Goal: Ask a question

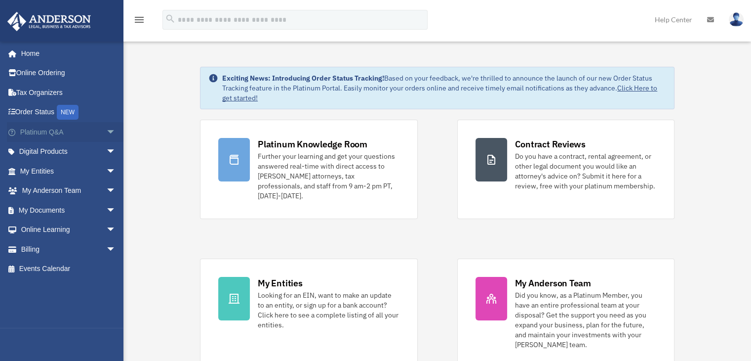
click at [106, 130] on span "arrow_drop_down" at bounding box center [116, 132] width 20 height 20
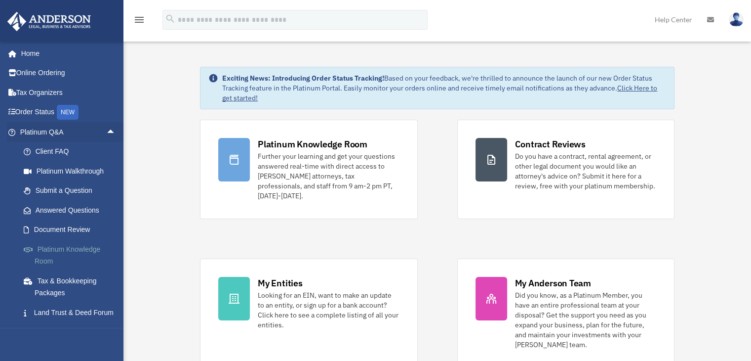
click at [69, 247] on link "Platinum Knowledge Room" at bounding box center [72, 255] width 117 height 32
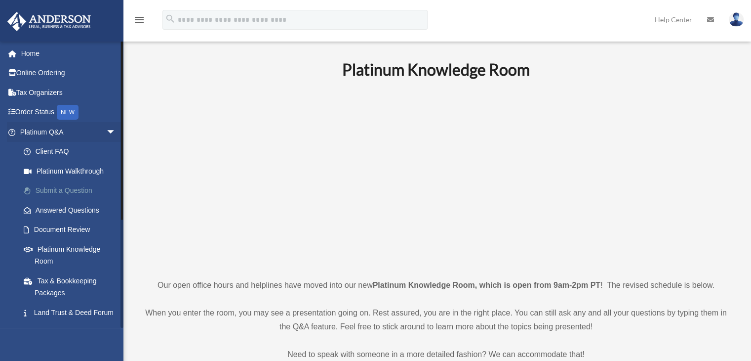
click at [53, 187] on link "Submit a Question" at bounding box center [72, 191] width 117 height 20
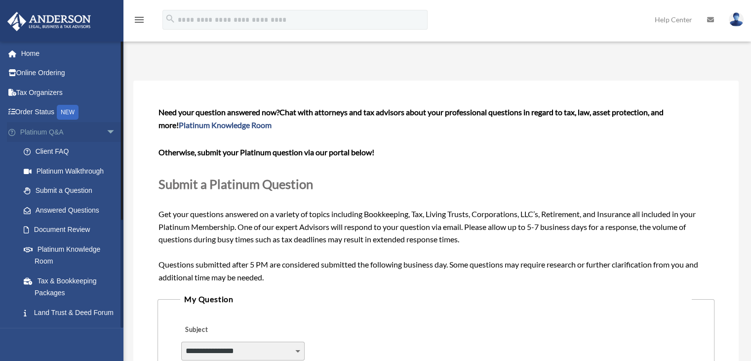
click at [106, 129] on span "arrow_drop_down" at bounding box center [116, 132] width 20 height 20
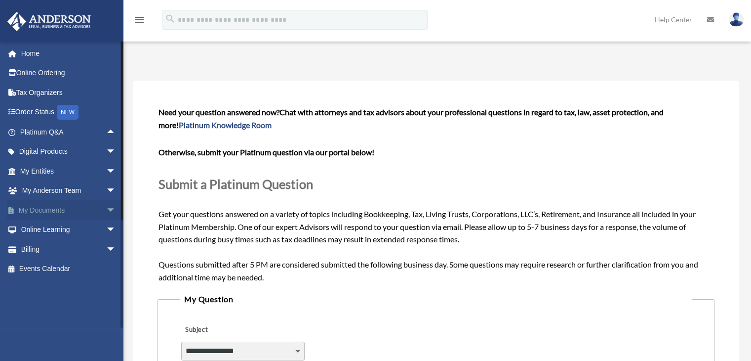
click at [106, 210] on span "arrow_drop_down" at bounding box center [116, 210] width 20 height 20
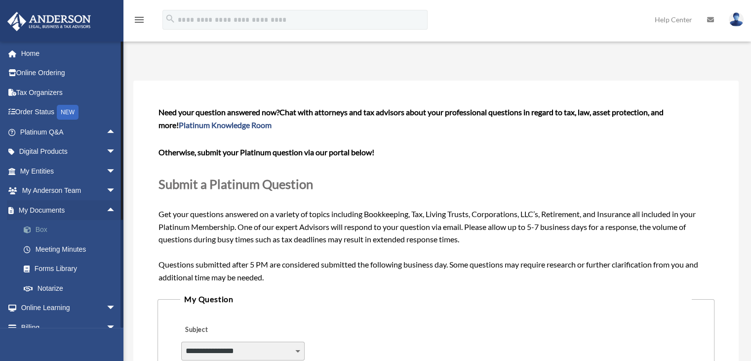
click at [43, 232] on link "Box" at bounding box center [72, 230] width 117 height 20
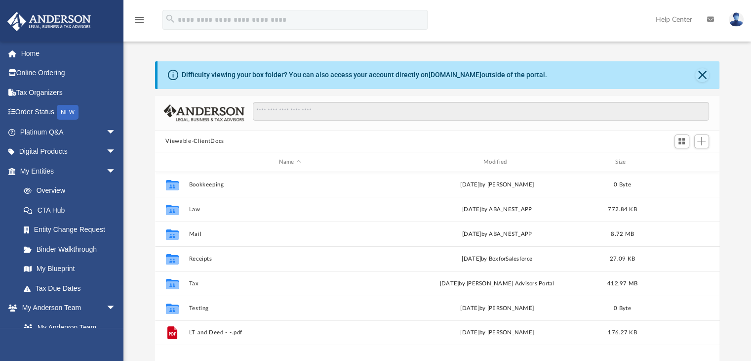
scroll to position [217, 557]
